Goal: Navigation & Orientation: Find specific page/section

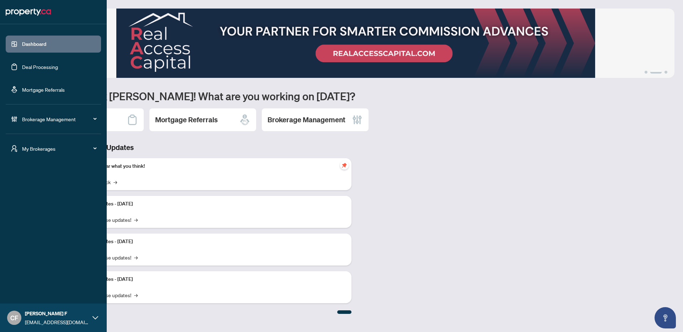
click at [27, 151] on span "My Brokerages" at bounding box center [59, 149] width 74 height 8
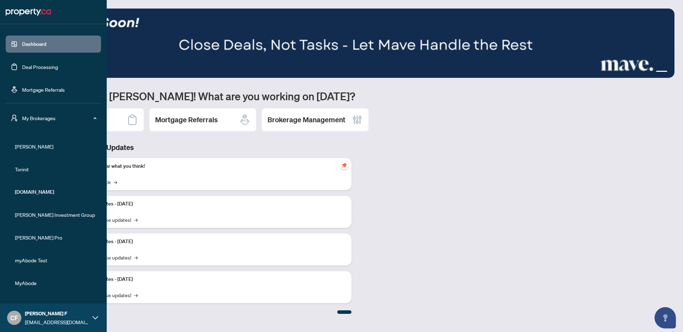
click at [27, 149] on span "[PERSON_NAME]" at bounding box center [55, 147] width 81 height 8
